Goal: Task Accomplishment & Management: Use online tool/utility

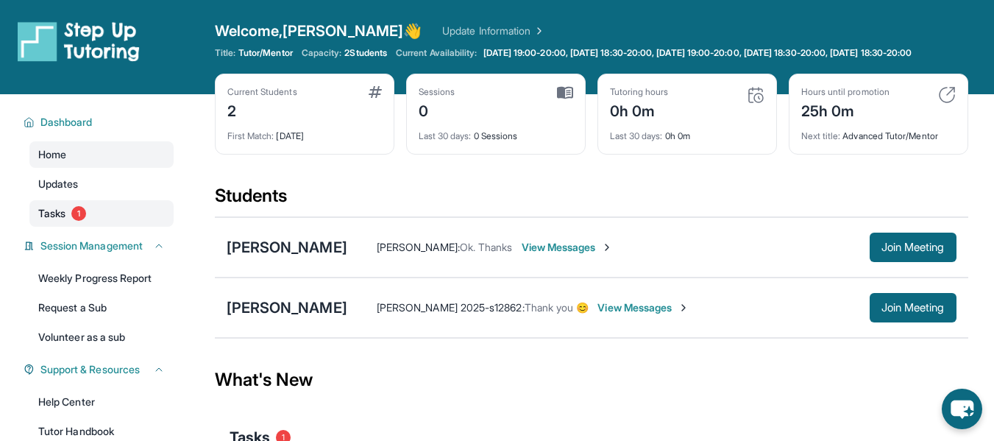
click at [63, 221] on span "Tasks" at bounding box center [51, 213] width 27 height 15
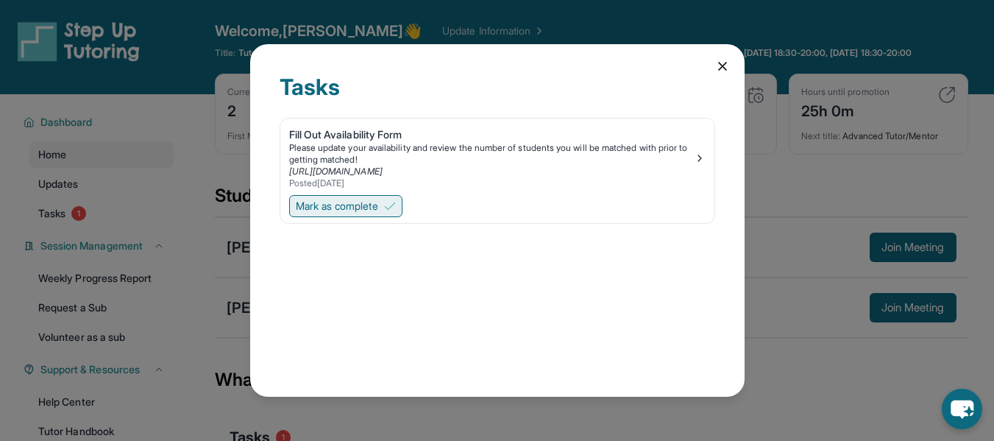
click at [316, 212] on span "Mark as complete" at bounding box center [337, 206] width 82 height 15
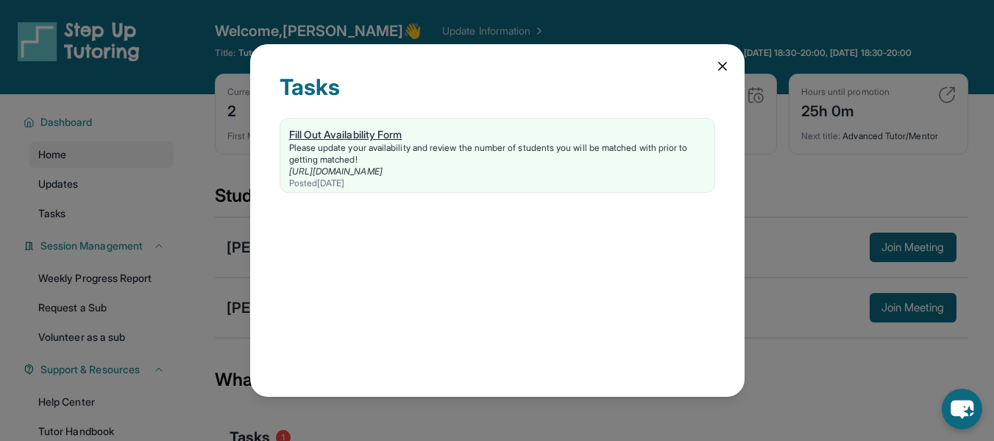
click at [371, 173] on link "[URL][DOMAIN_NAME]" at bounding box center [335, 171] width 93 height 11
click at [723, 64] on icon at bounding box center [722, 66] width 15 height 15
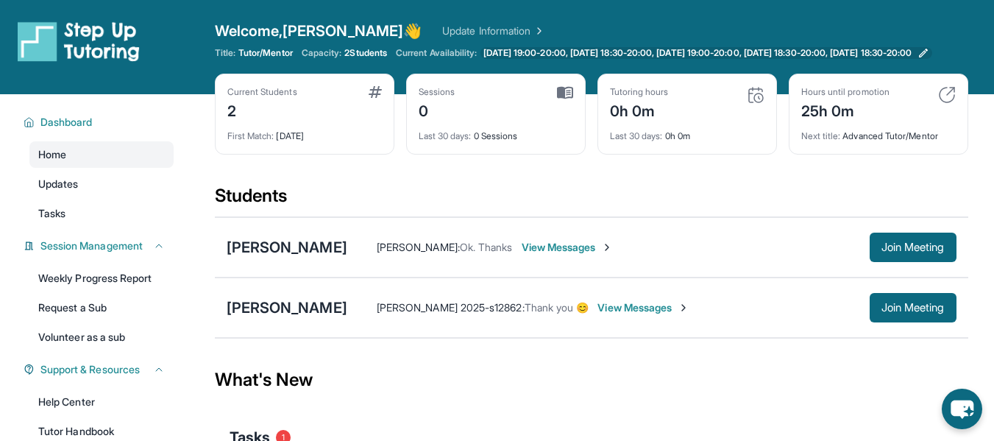
click at [929, 59] on icon at bounding box center [924, 53] width 12 height 12
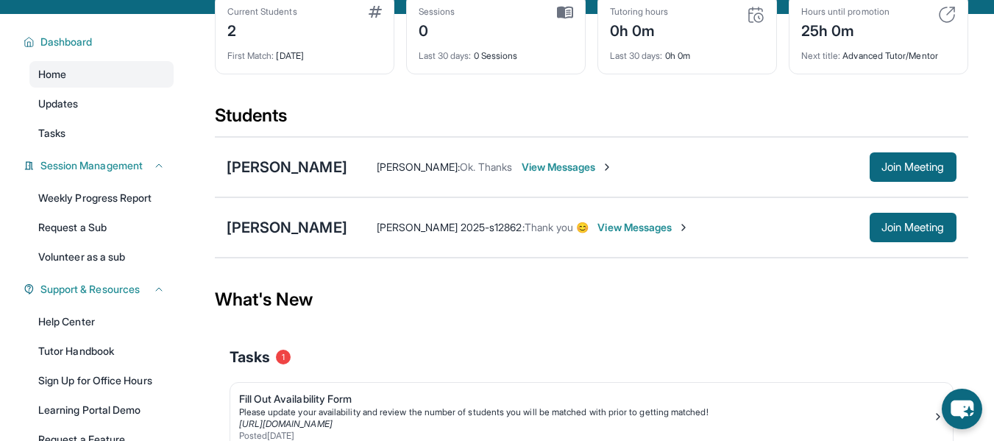
scroll to position [32, 0]
